Goal: Find specific page/section: Find specific page/section

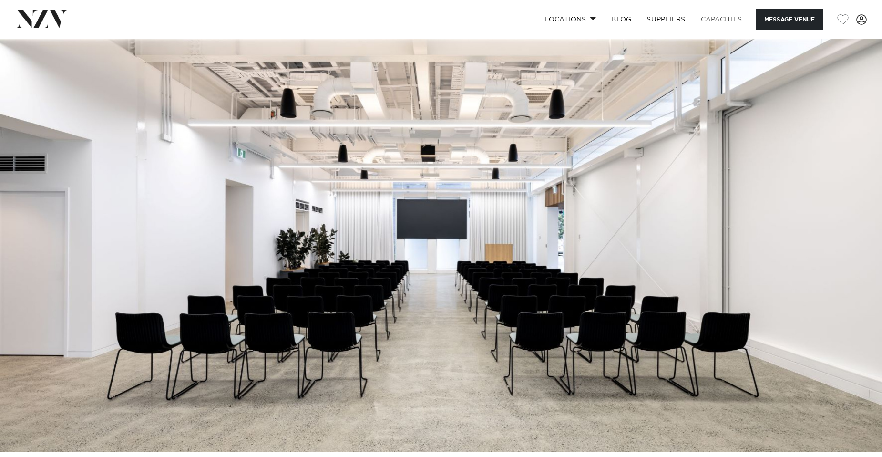
click at [722, 17] on link "Capacities" at bounding box center [721, 19] width 57 height 20
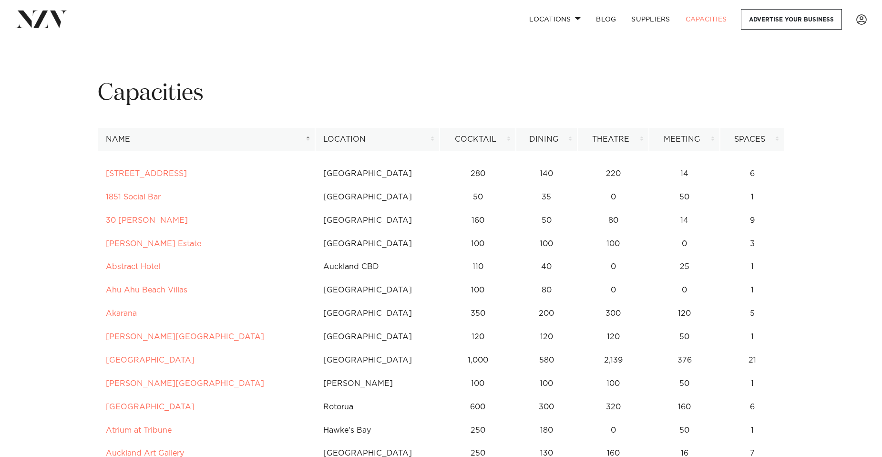
click at [431, 137] on th "Location" at bounding box center [377, 139] width 124 height 23
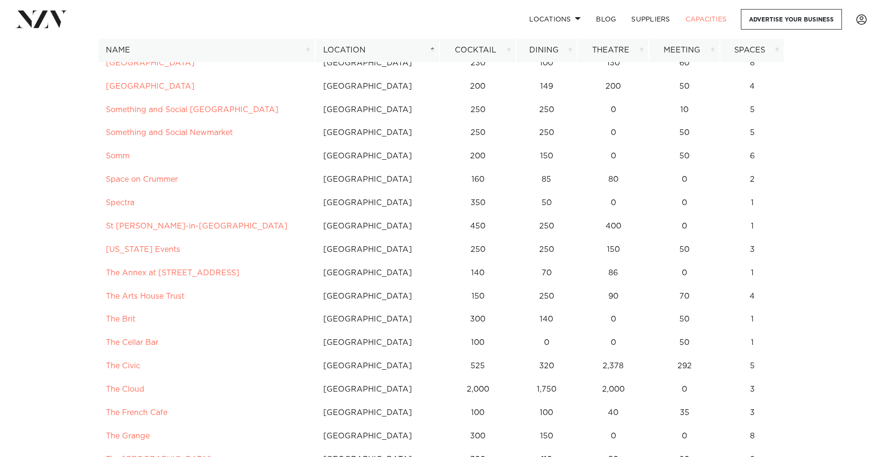
scroll to position [2002, 0]
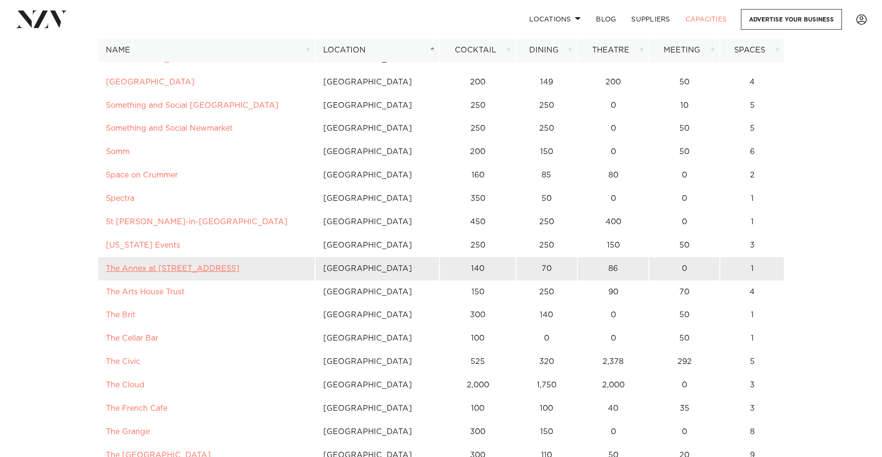
click at [166, 271] on link "The Annex at [STREET_ADDRESS]" at bounding box center [172, 268] width 133 height 8
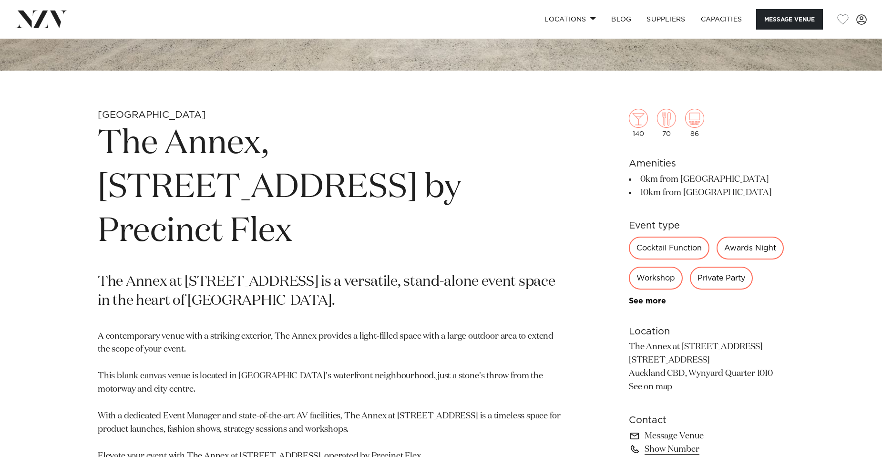
scroll to position [620, 0]
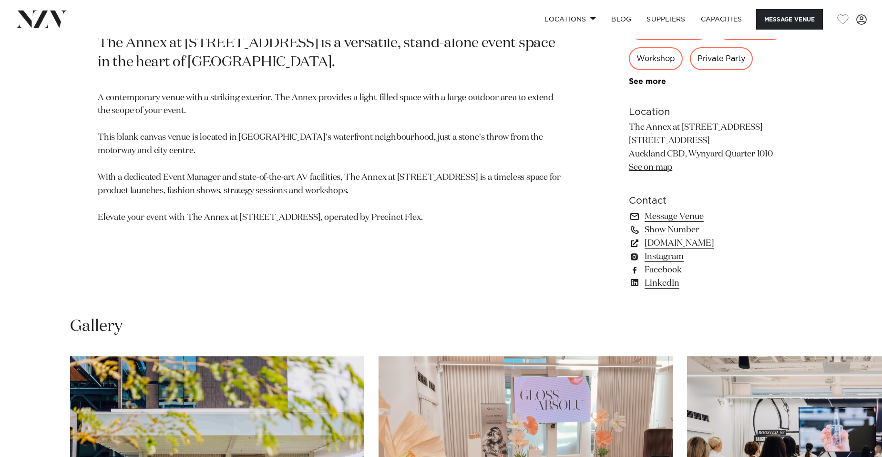
click at [664, 250] on link "[DOMAIN_NAME]" at bounding box center [706, 242] width 155 height 13
